Goal: Check status: Check status

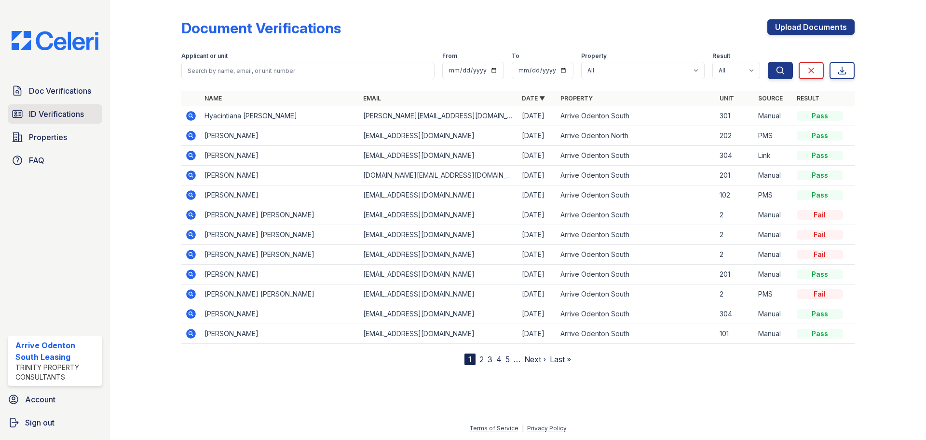
click at [62, 115] on span "ID Verifications" at bounding box center [56, 114] width 55 height 12
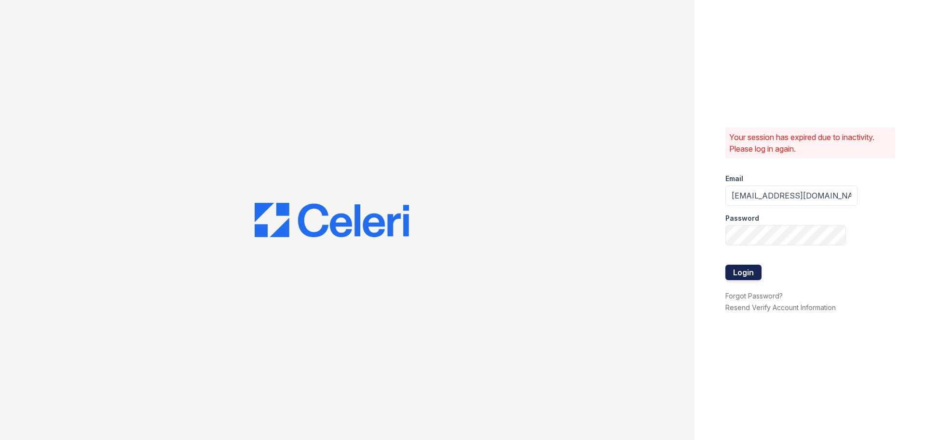
click at [746, 270] on button "Login" at bounding box center [744, 271] width 36 height 15
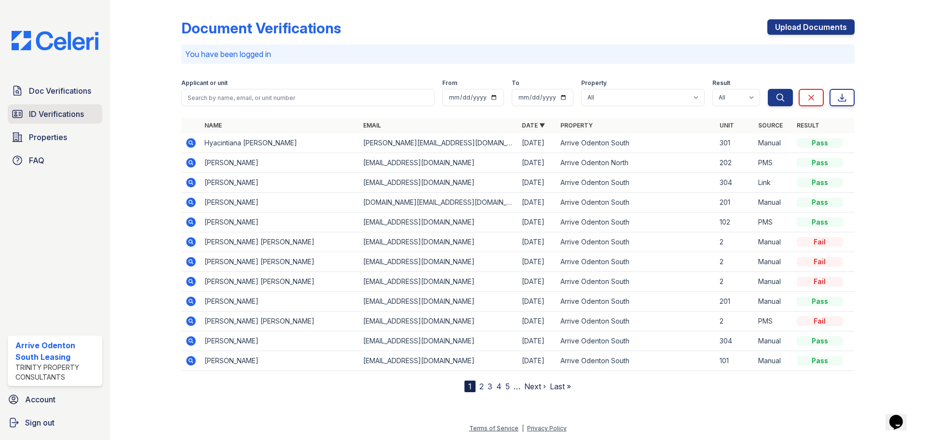
click at [55, 123] on link "ID Verifications" at bounding box center [55, 113] width 95 height 19
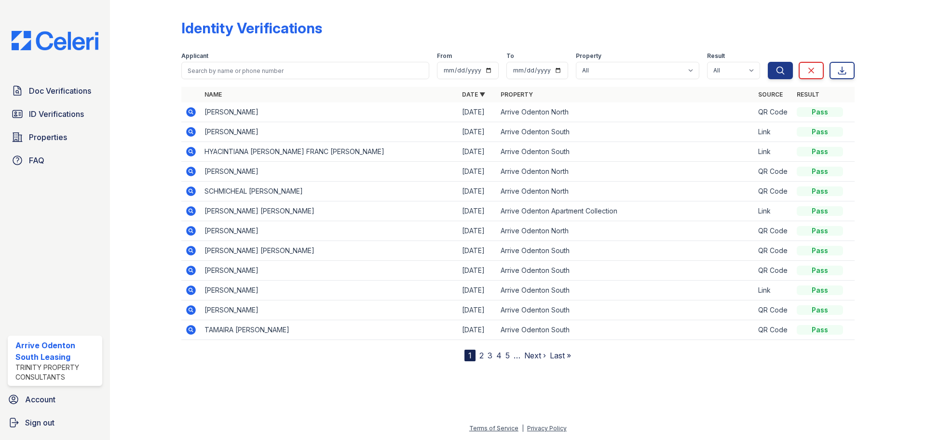
click at [485, 356] on nav "1 2 3 4 5 … Next › Last »" at bounding box center [518, 355] width 107 height 12
click at [482, 357] on link "2" at bounding box center [482, 355] width 4 height 10
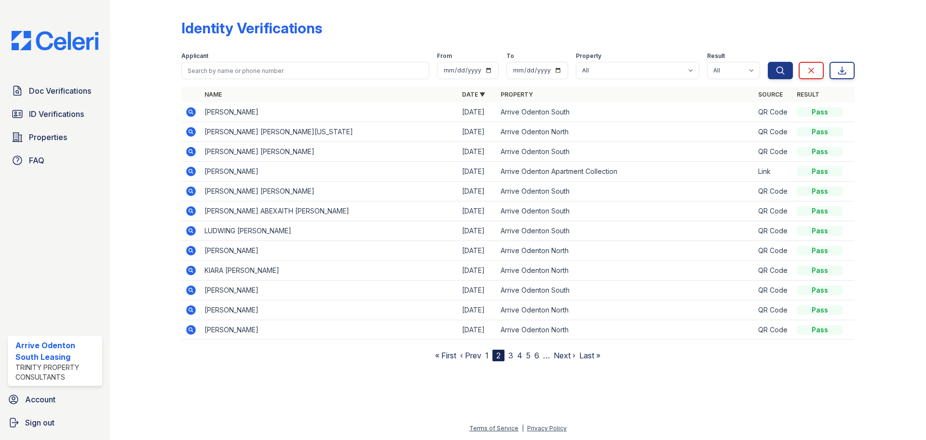
click at [194, 193] on icon at bounding box center [191, 191] width 10 height 10
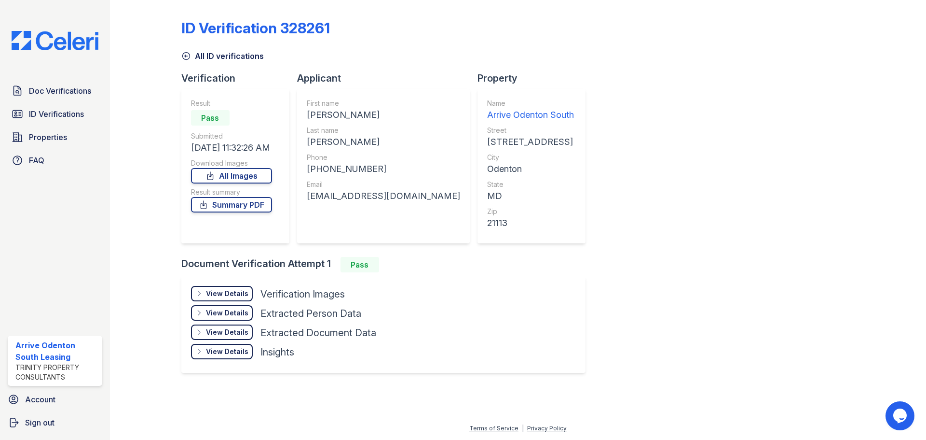
click at [224, 293] on div "View Details" at bounding box center [227, 294] width 42 height 10
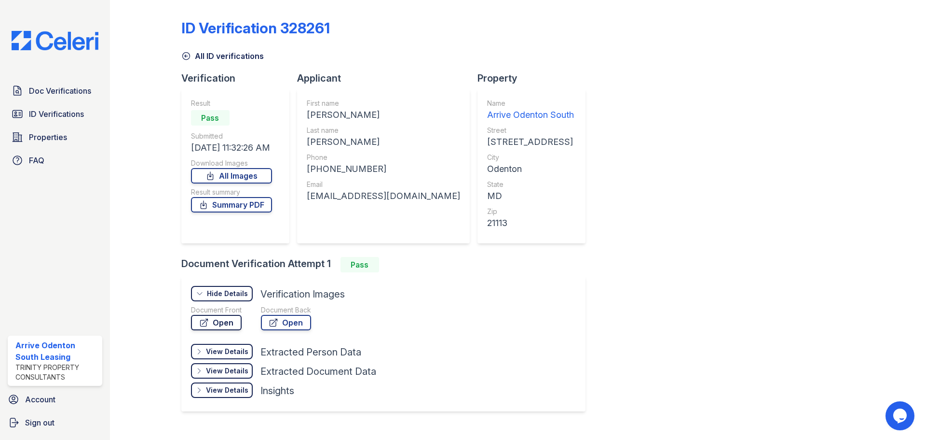
click at [234, 327] on link "Open" at bounding box center [216, 322] width 51 height 15
